Goal: Task Accomplishment & Management: Use online tool/utility

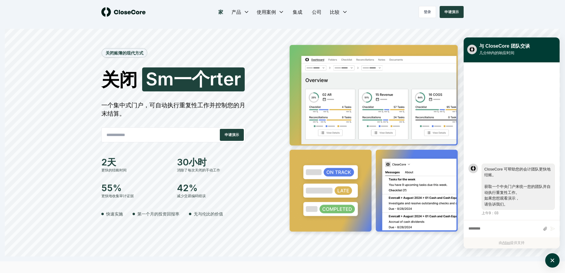
click at [182, 139] on input "email" at bounding box center [158, 135] width 113 height 12
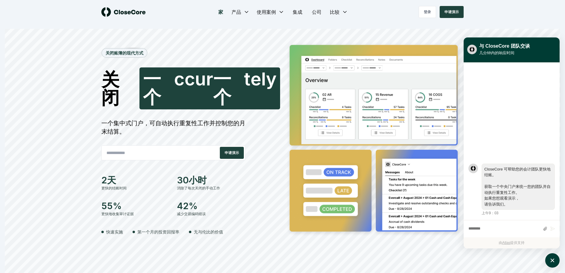
type input "**********"
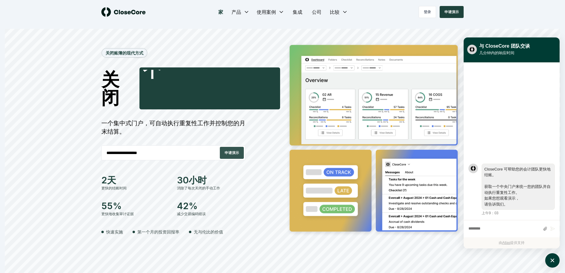
click at [232, 152] on button "申请演示" at bounding box center [232, 153] width 24 height 12
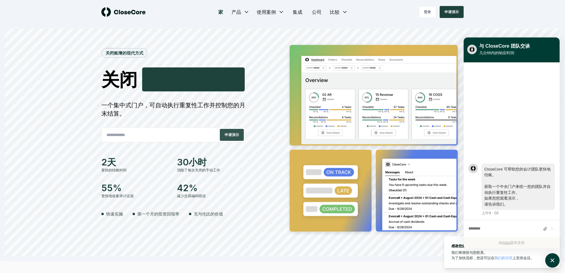
click at [228, 137] on button "申请演示" at bounding box center [232, 135] width 24 height 12
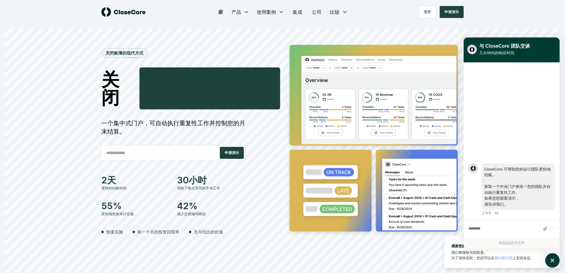
click at [169, 153] on input "email" at bounding box center [158, 153] width 113 height 12
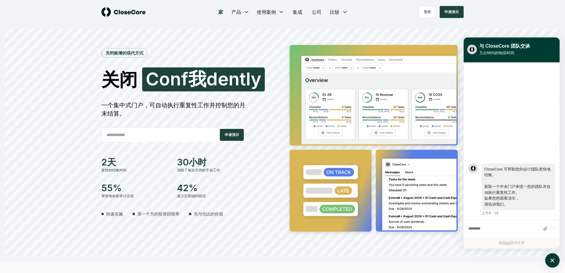
type input "**********"
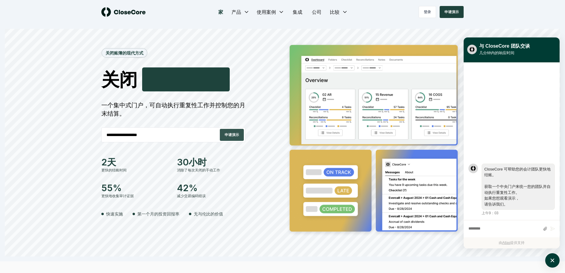
click at [231, 138] on button "申请演示" at bounding box center [232, 135] width 24 height 12
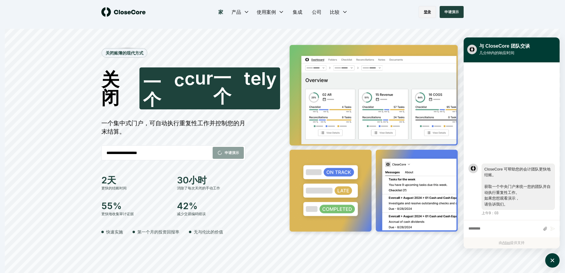
click at [425, 13] on link "登录" at bounding box center [426, 12] width 17 height 12
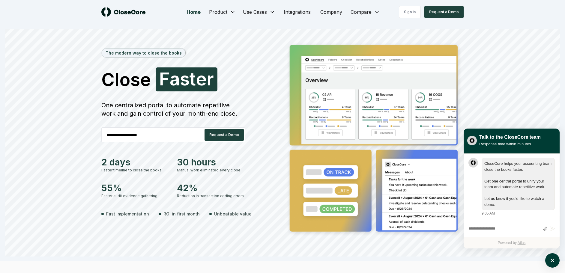
scroll to position [0, 0]
click at [453, 14] on button "Request a Demo" at bounding box center [443, 12] width 39 height 12
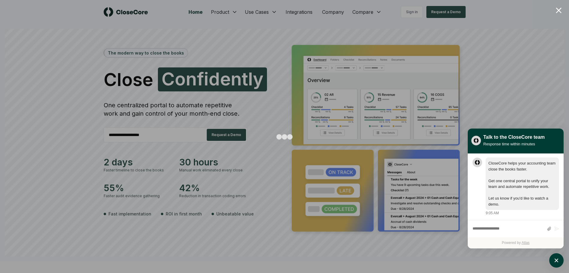
click at [483, 69] on div at bounding box center [284, 136] width 569 height 273
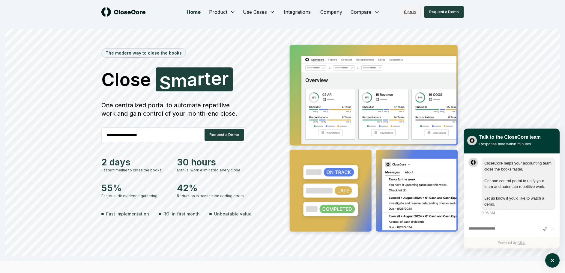
click at [410, 15] on link "Sign in" at bounding box center [410, 12] width 22 height 12
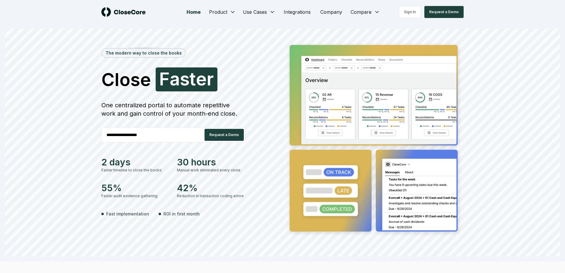
click at [398, 29] on div "**********" at bounding box center [282, 143] width 555 height 228
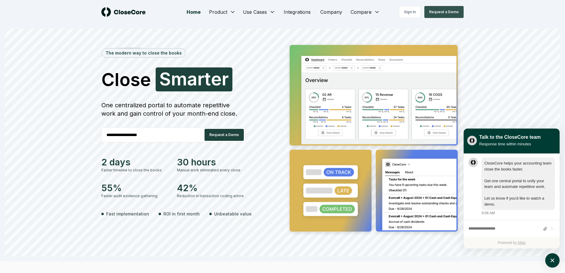
click at [444, 15] on button "Request a Demo" at bounding box center [443, 12] width 39 height 12
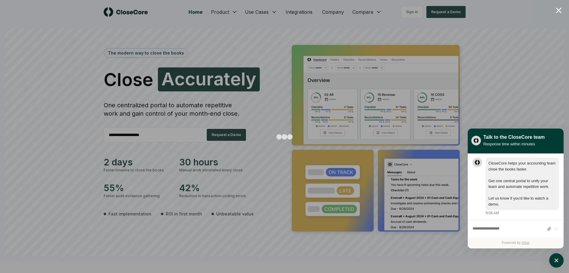
click at [321, 260] on div at bounding box center [284, 136] width 569 height 273
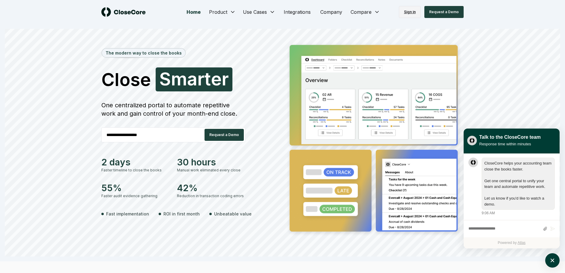
click at [407, 17] on link "Sign in" at bounding box center [410, 12] width 22 height 12
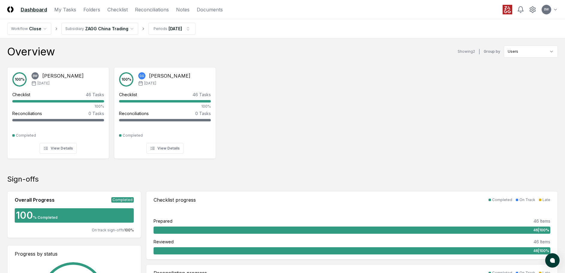
click at [241, 120] on div "100 % BW bret wang Aug '25 Checklist 46 Tasks 100% Reconciliations 0 Tasks - Co…" at bounding box center [282, 112] width 565 height 100
